Goal: Contribute content

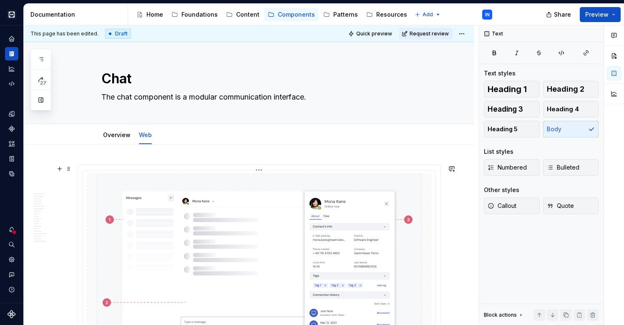
type textarea "*"
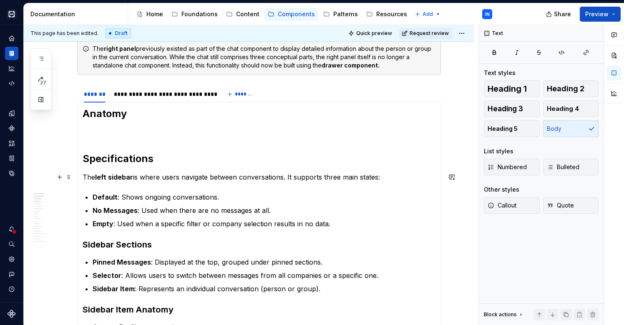
scroll to position [354, 0]
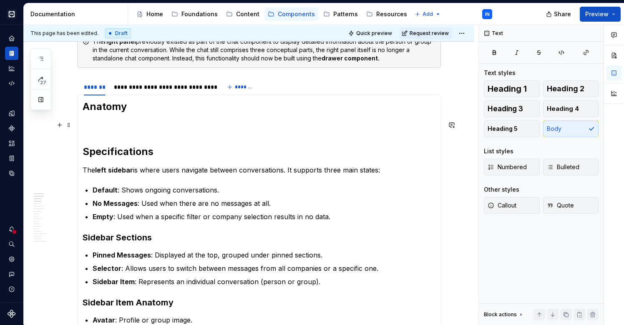
click at [132, 127] on p at bounding box center [259, 125] width 353 height 10
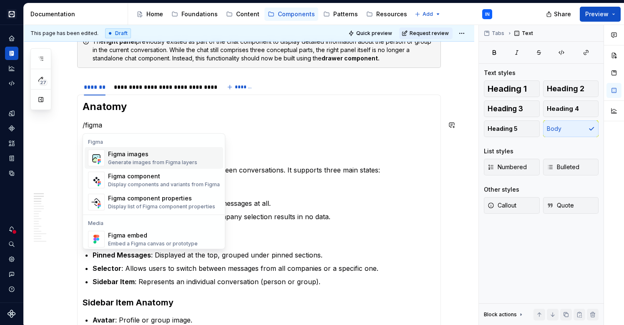
click at [117, 156] on div "Figma images" at bounding box center [152, 154] width 89 height 8
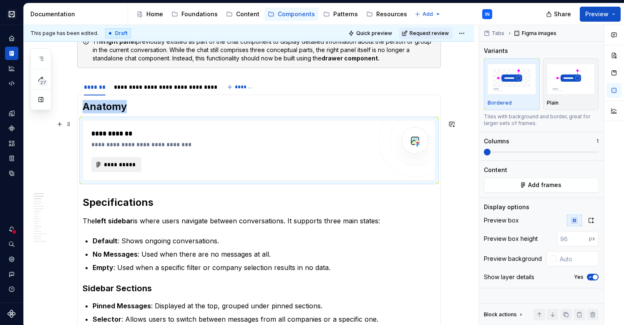
click at [118, 163] on span "**********" at bounding box center [119, 165] width 33 height 8
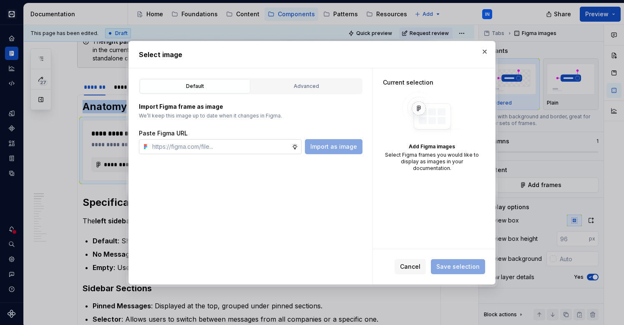
type textarea "*"
type input "[URL][DOMAIN_NAME][DOMAIN_NAME]"
click at [344, 146] on span "Import as image" at bounding box center [333, 147] width 47 height 8
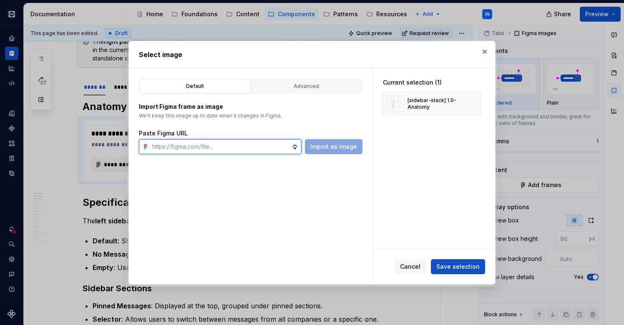
click at [270, 145] on input "text" at bounding box center [220, 146] width 143 height 15
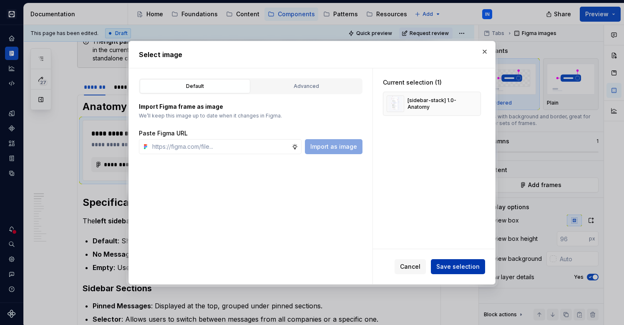
click at [451, 269] on span "Save selection" at bounding box center [457, 267] width 43 height 8
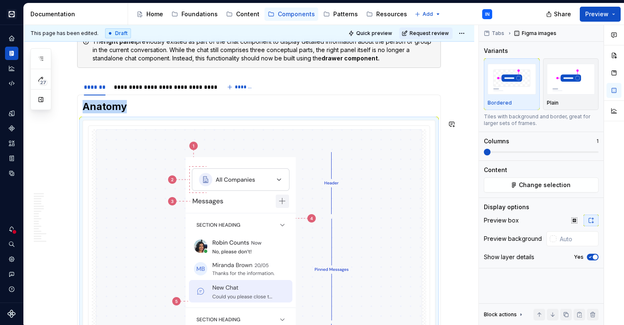
scroll to position [449, 0]
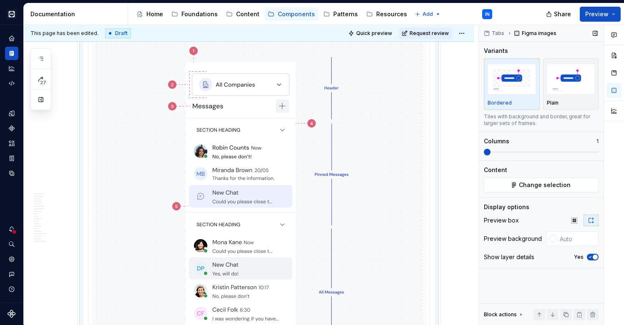
type textarea "*"
